Goal: Complete application form

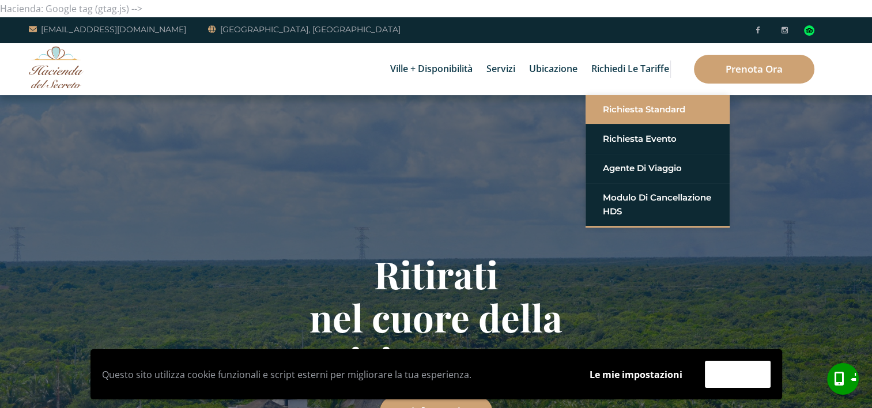
click at [637, 111] on link "Richiesta standard" at bounding box center [657, 109] width 109 height 21
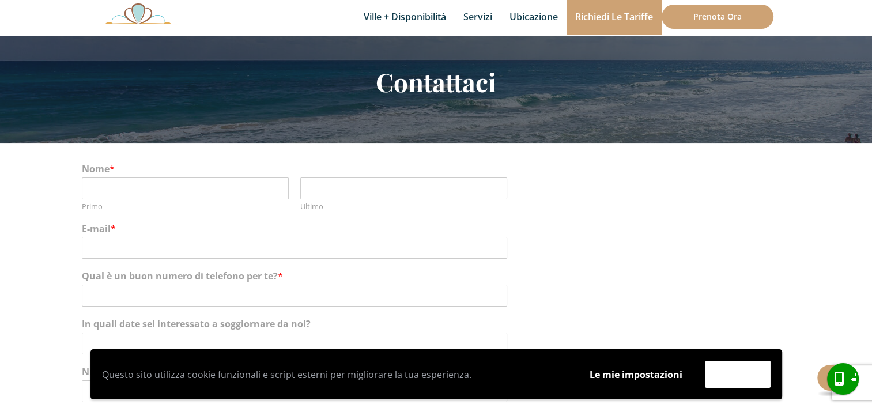
scroll to position [80, 0]
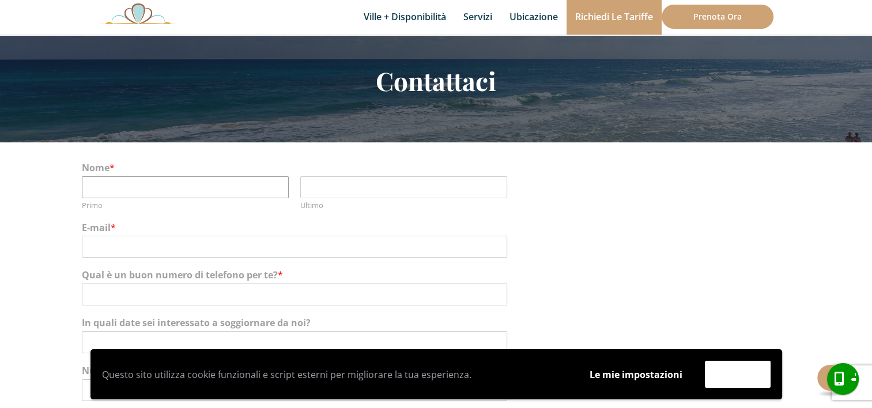
click at [188, 182] on input "Primo" at bounding box center [185, 187] width 207 height 22
type input "stefano"
type input "boga"
type input "stefano.boga@gmail.com"
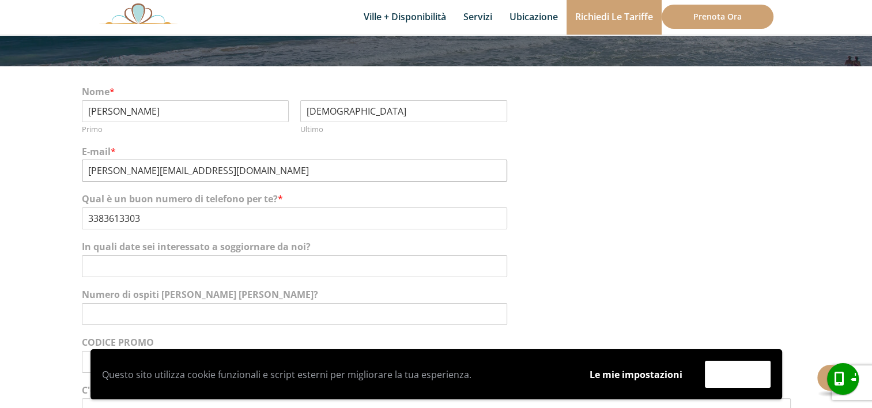
scroll to position [156, 0]
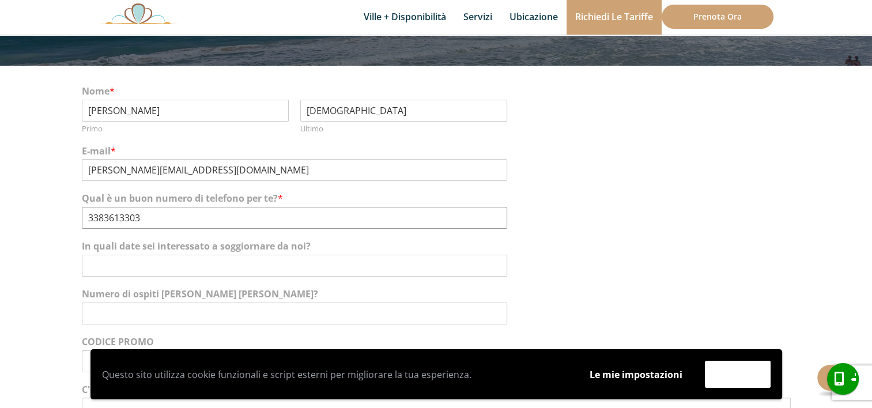
click at [87, 217] on input "3383613303" at bounding box center [294, 218] width 425 height 22
type input "+393383613303"
click at [127, 268] on input "In quali date sei interessato a soggiornare da noi?" at bounding box center [294, 266] width 425 height 22
click at [126, 267] on input "In quali date sei interessato a soggiornare da noi?" at bounding box center [294, 266] width 425 height 22
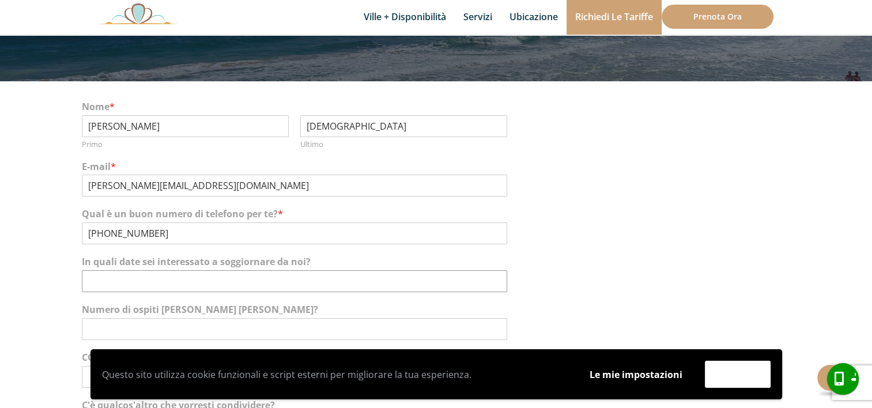
scroll to position [142, 0]
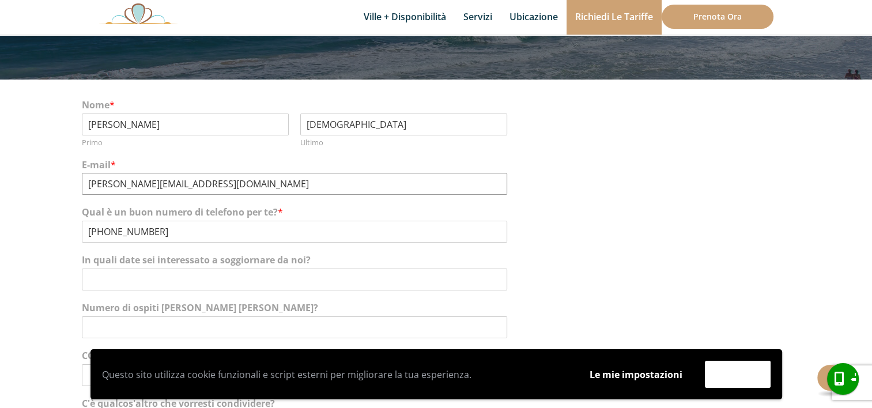
click at [234, 188] on input "stefano.boga@gmail.com" at bounding box center [294, 184] width 425 height 22
type input "s"
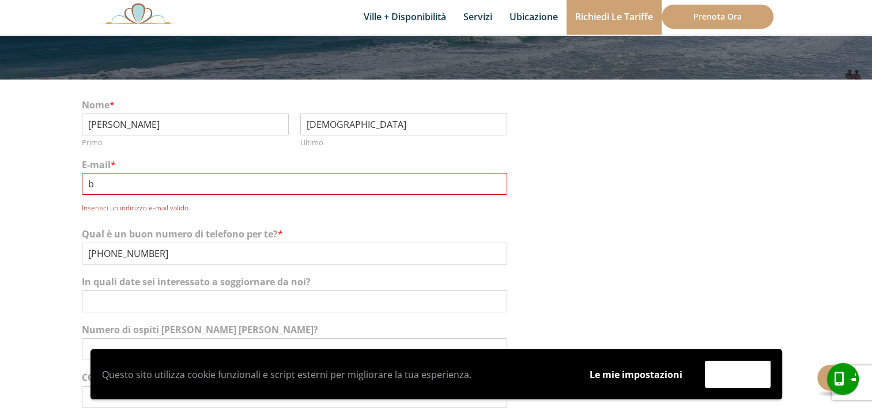
type input "boga.stefano54@gmail.com"
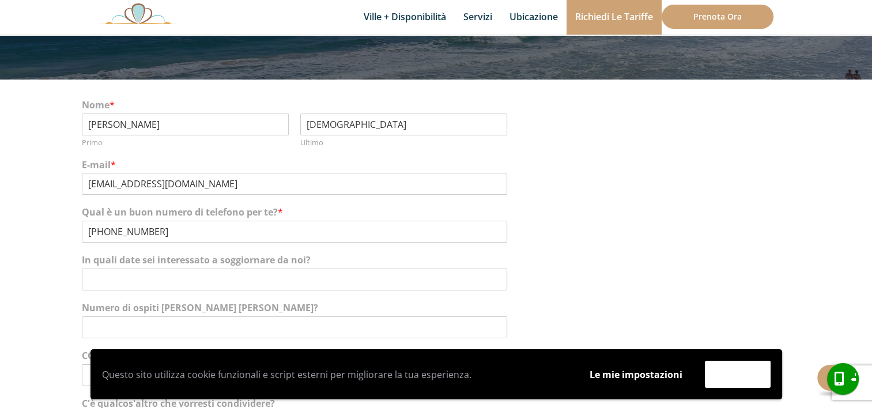
click at [593, 252] on div "In quali date sei interessato a soggiornare da noi?" at bounding box center [436, 272] width 709 height 48
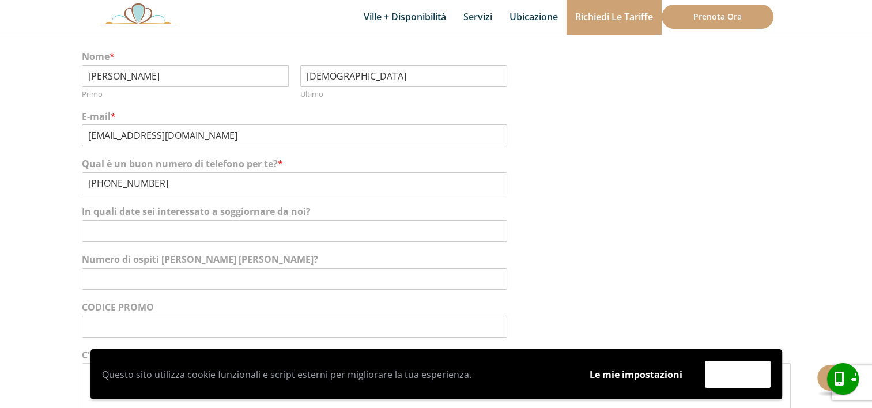
scroll to position [191, 0]
click at [217, 234] on input "In quali date sei interessato a soggiornare da noi?" at bounding box center [294, 231] width 425 height 22
click at [87, 230] on input "27/01/2025 al" at bounding box center [294, 231] width 425 height 22
click at [172, 230] on input "dal 27/01/2025 al" at bounding box center [294, 231] width 425 height 22
type input "dal 27/01/2025 al 03/02/2025 (7 notti)"
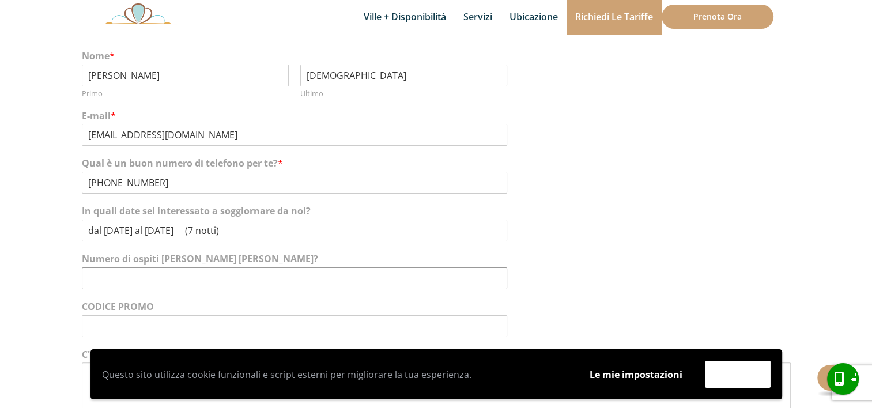
click at [199, 281] on input "Numero di ospiti nella tua festa?" at bounding box center [294, 278] width 425 height 22
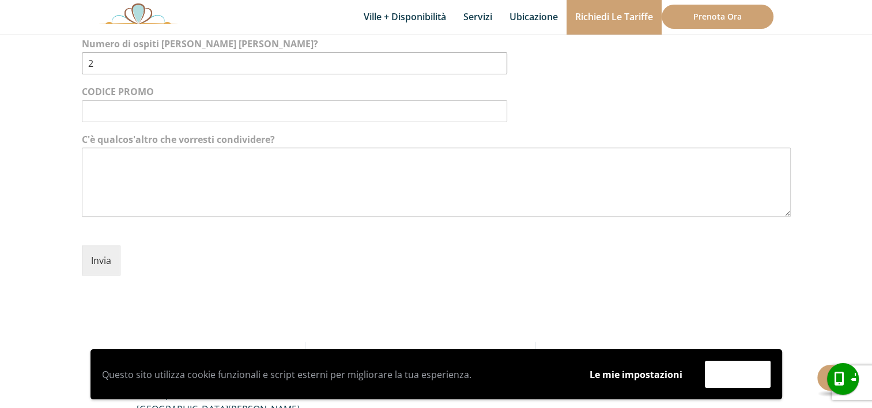
scroll to position [405, 0]
type input "2"
click at [145, 169] on textarea "C'è qualcos'altro che vorresti condividere?" at bounding box center [436, 183] width 709 height 69
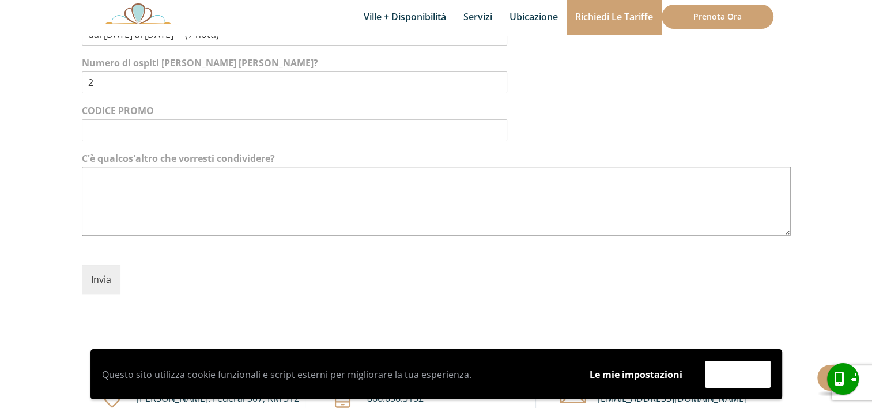
scroll to position [389, 0]
click at [97, 283] on button "Invia" at bounding box center [101, 277] width 39 height 30
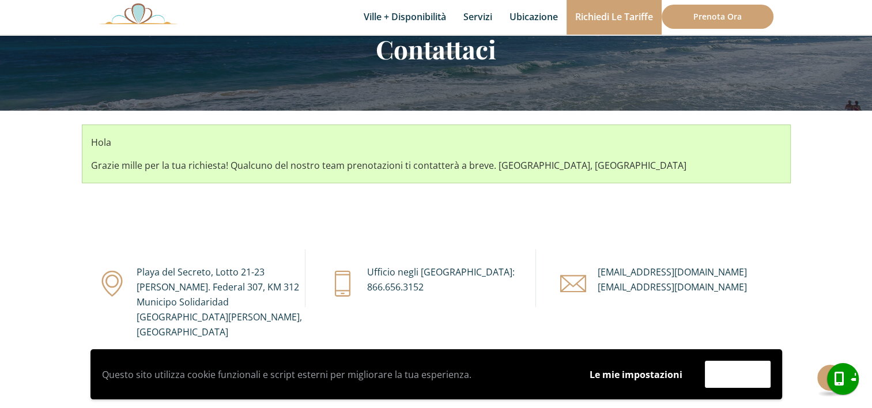
scroll to position [104, 0]
